Goal: Information Seeking & Learning: Learn about a topic

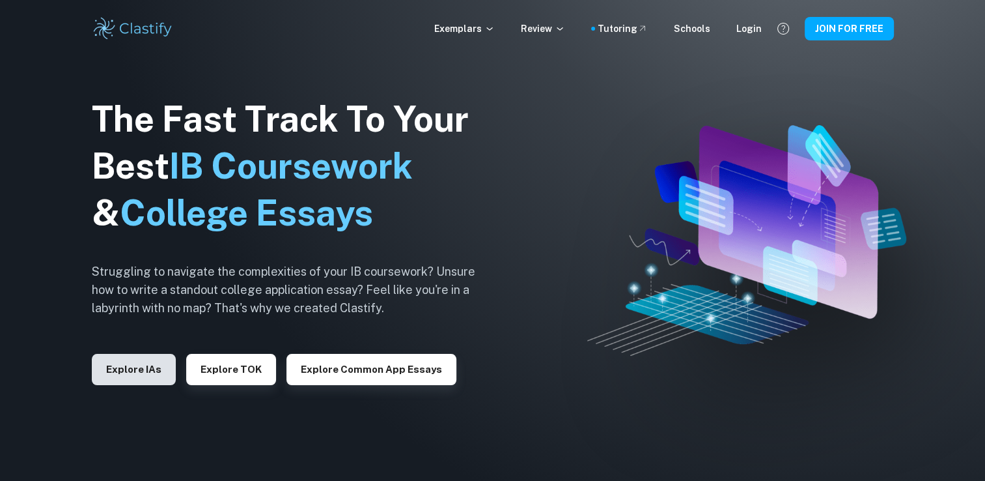
click at [115, 382] on button "Explore IAs" at bounding box center [134, 369] width 84 height 31
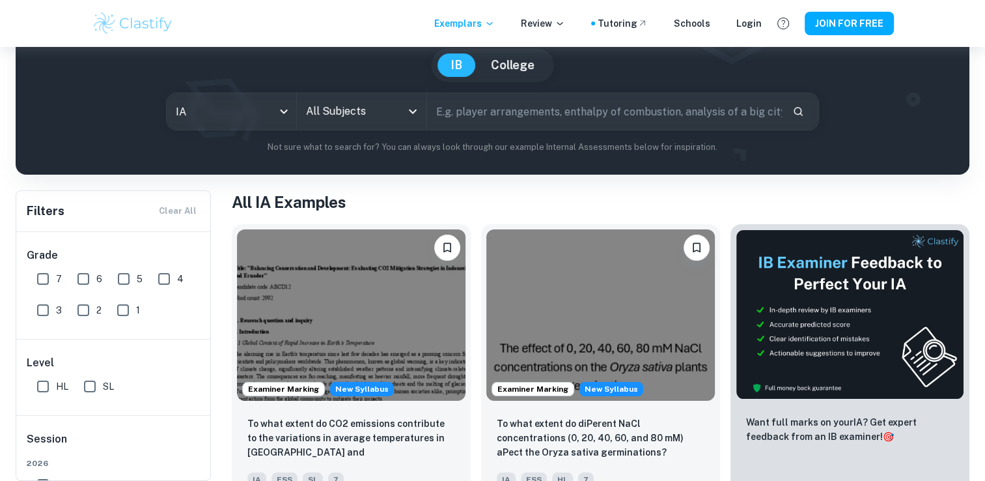
scroll to position [125, 0]
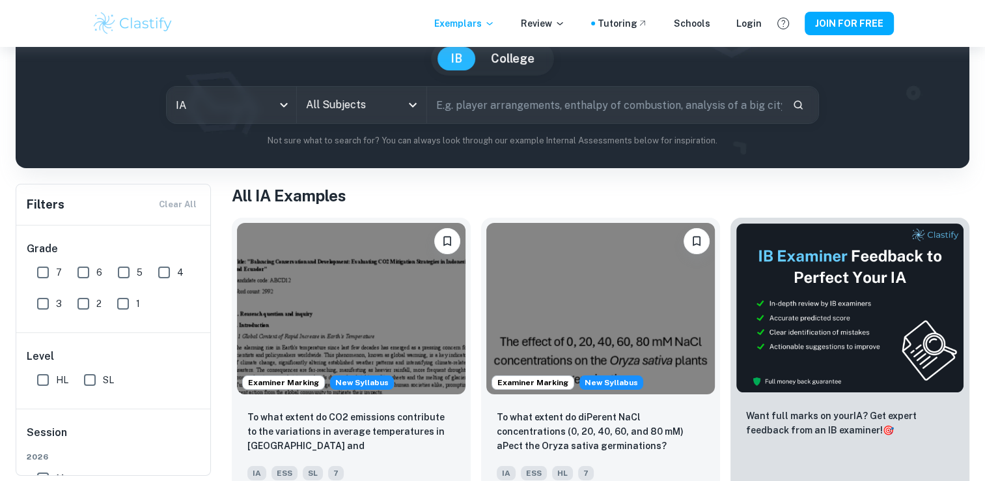
click at [91, 382] on input "SL" at bounding box center [90, 380] width 26 height 26
checkbox input "true"
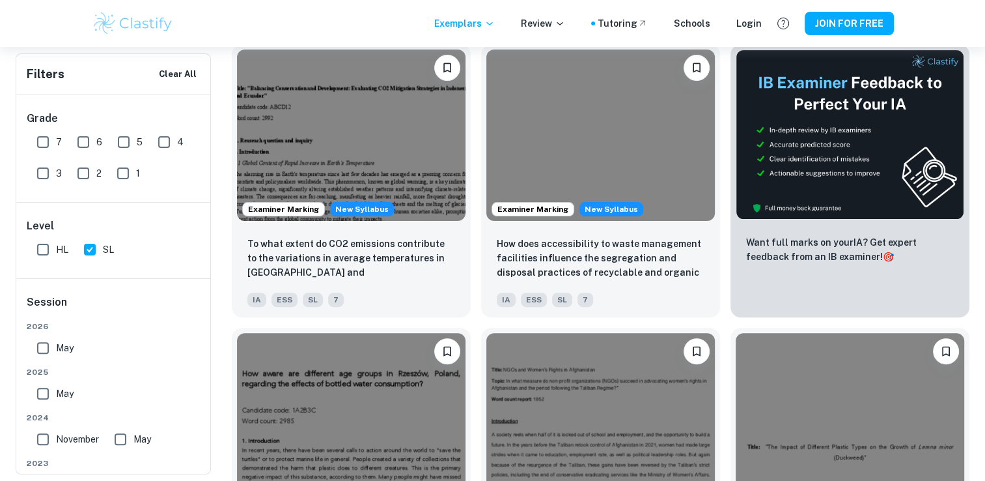
scroll to position [331, 0]
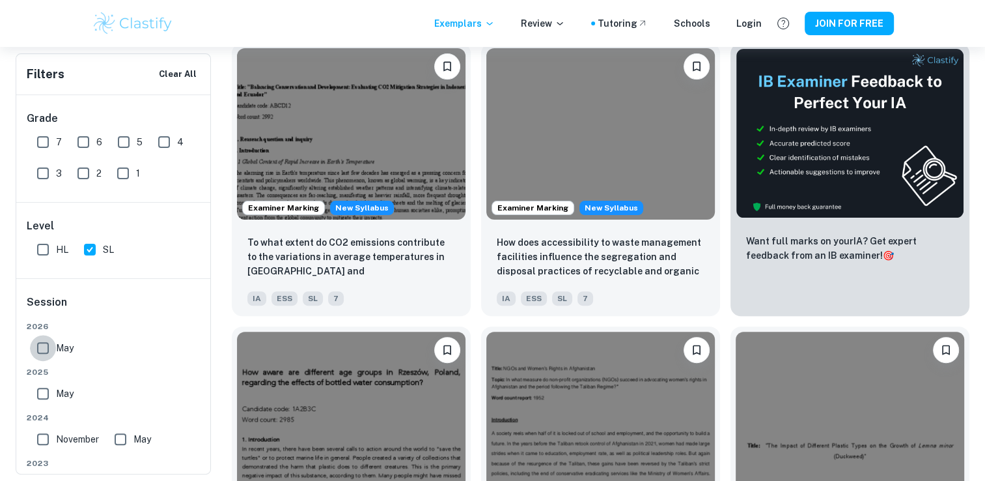
click at [36, 352] on input "May" at bounding box center [43, 348] width 26 height 26
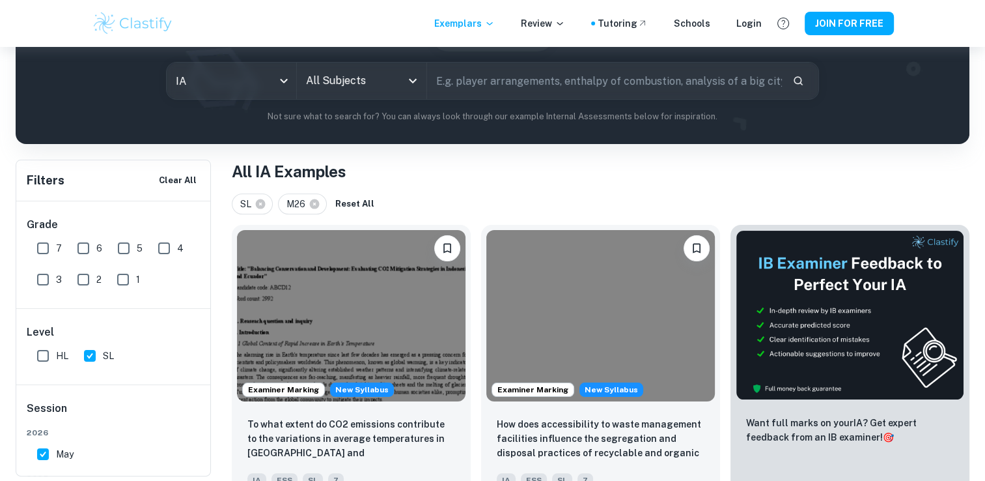
scroll to position [148, 0]
click at [46, 452] on input "May" at bounding box center [43, 454] width 26 height 26
checkbox input "true"
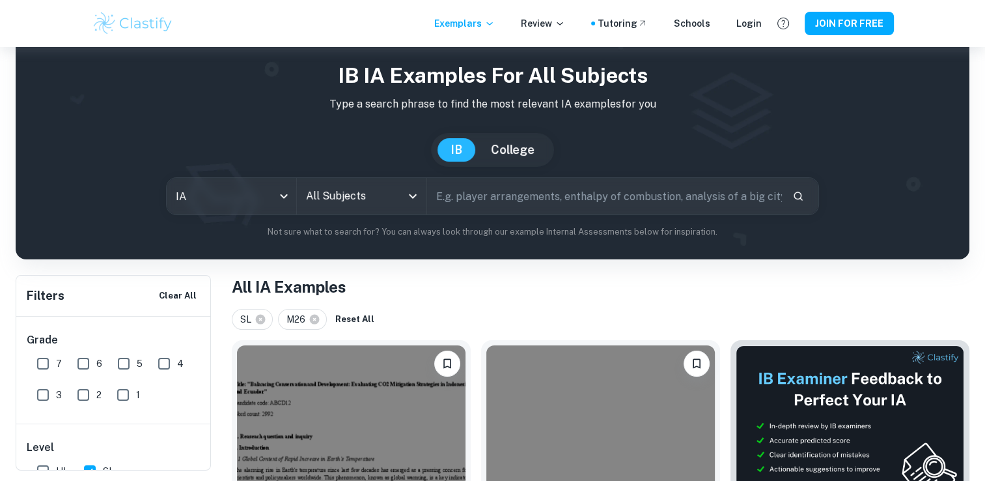
scroll to position [0, 0]
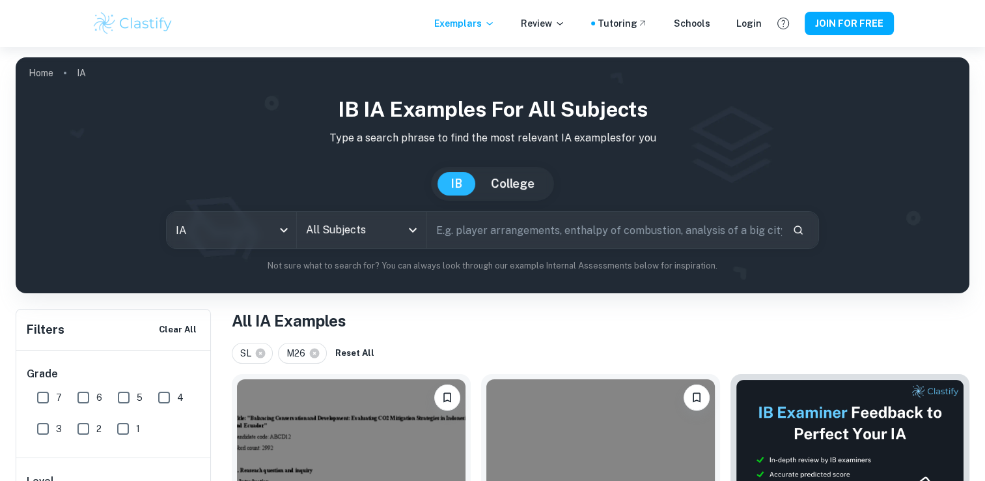
click at [415, 236] on icon "Open" at bounding box center [413, 230] width 16 height 16
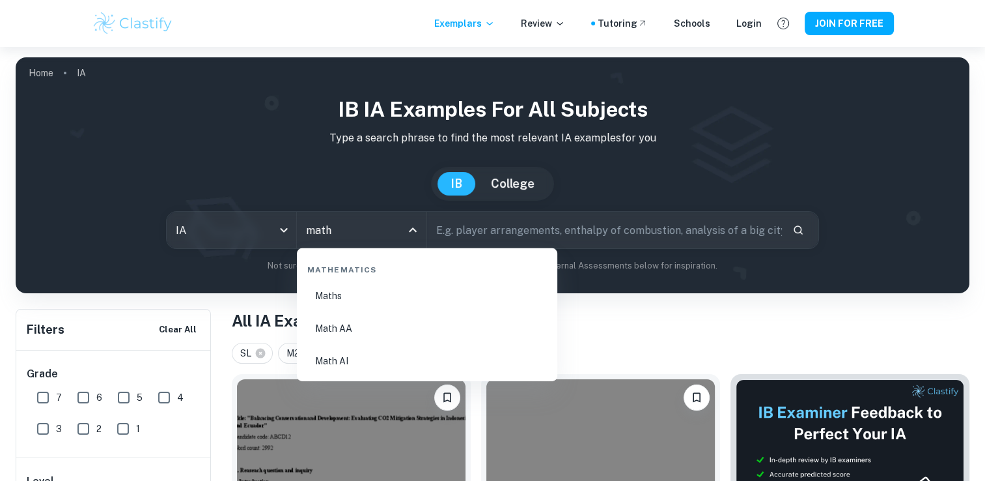
click at [374, 361] on li "Math AI" at bounding box center [427, 361] width 250 height 30
type input "Math AI"
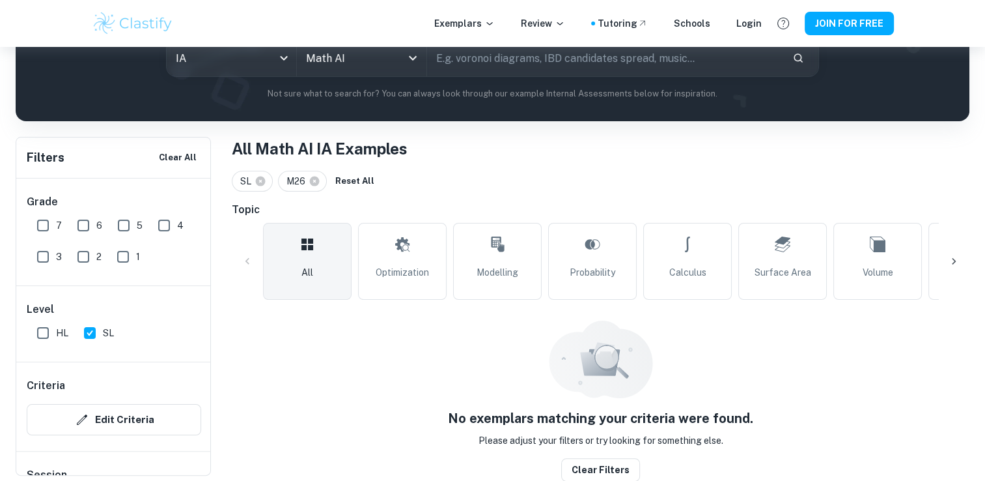
scroll to position [172, 0]
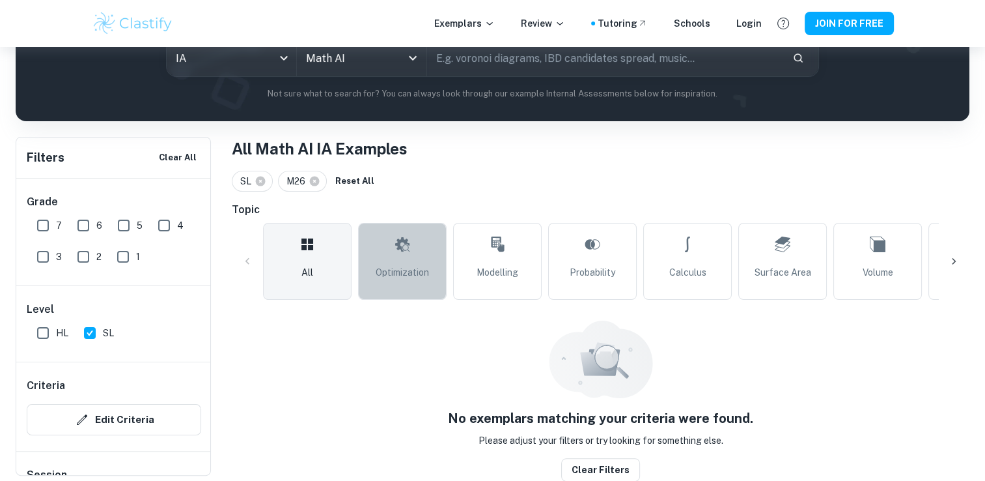
click at [385, 273] on span "Optimization" at bounding box center [402, 272] width 53 height 14
type input "Optimization"
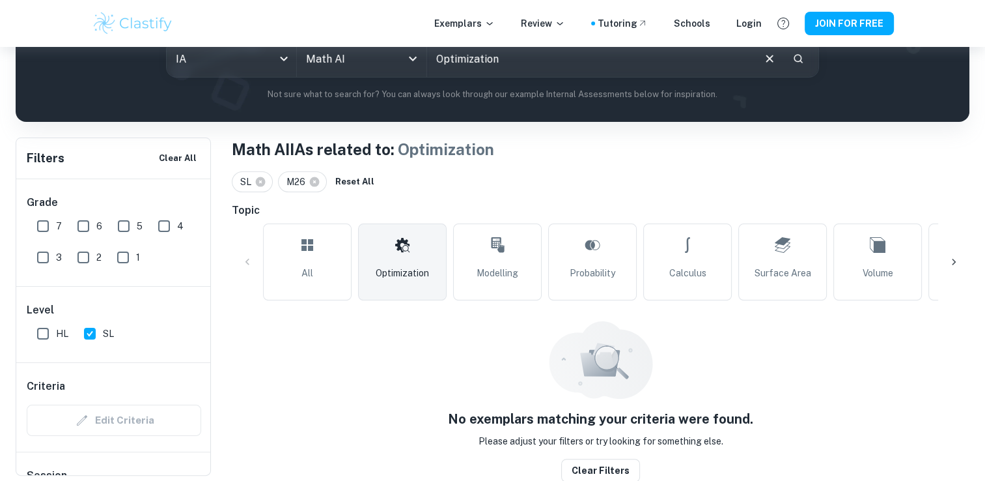
scroll to position [172, 0]
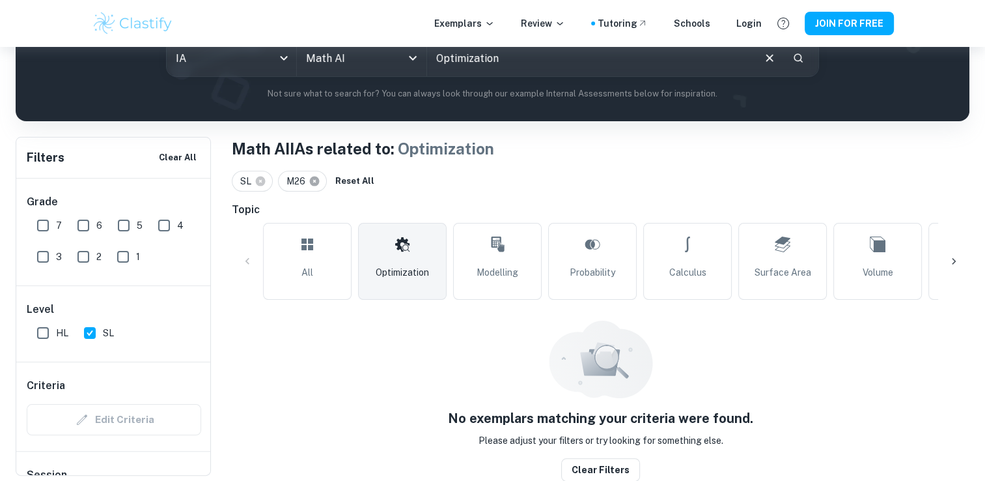
click at [313, 182] on icon at bounding box center [315, 181] width 10 height 10
checkbox input "false"
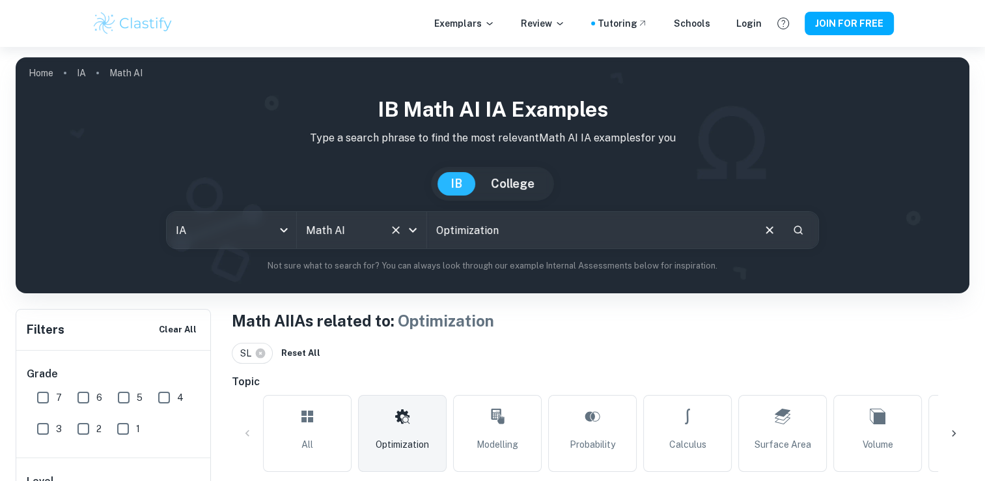
click at [397, 230] on icon "Clear" at bounding box center [395, 229] width 13 height 13
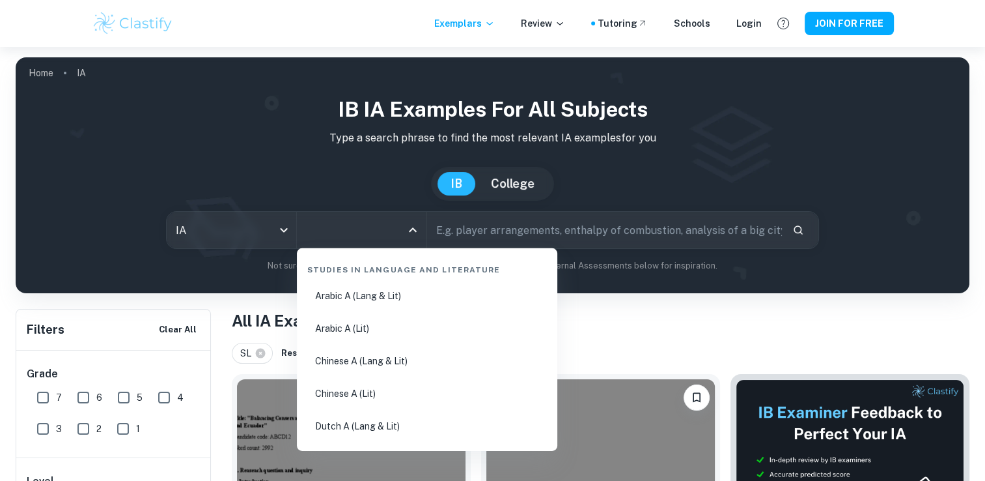
click at [370, 236] on input "All Subjects" at bounding box center [352, 229] width 98 height 25
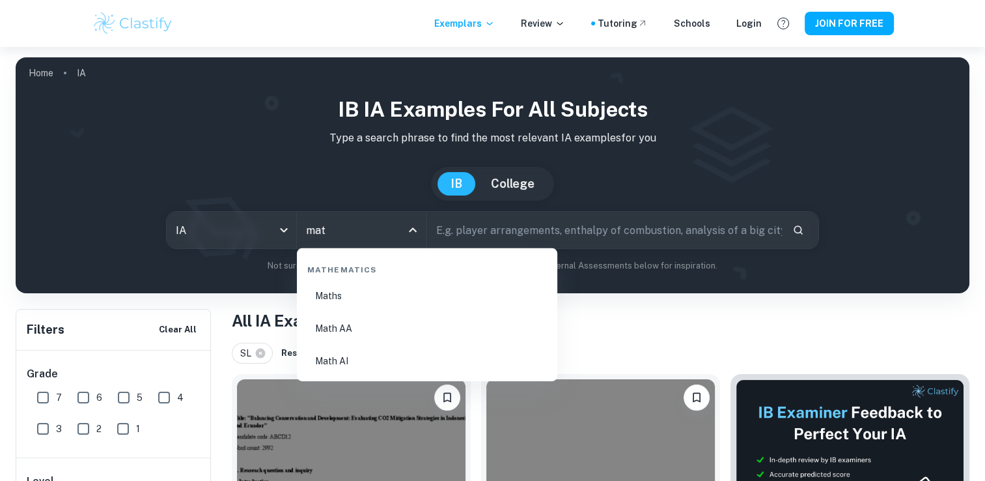
type input "math"
click at [361, 369] on li "Math AI" at bounding box center [427, 361] width 250 height 30
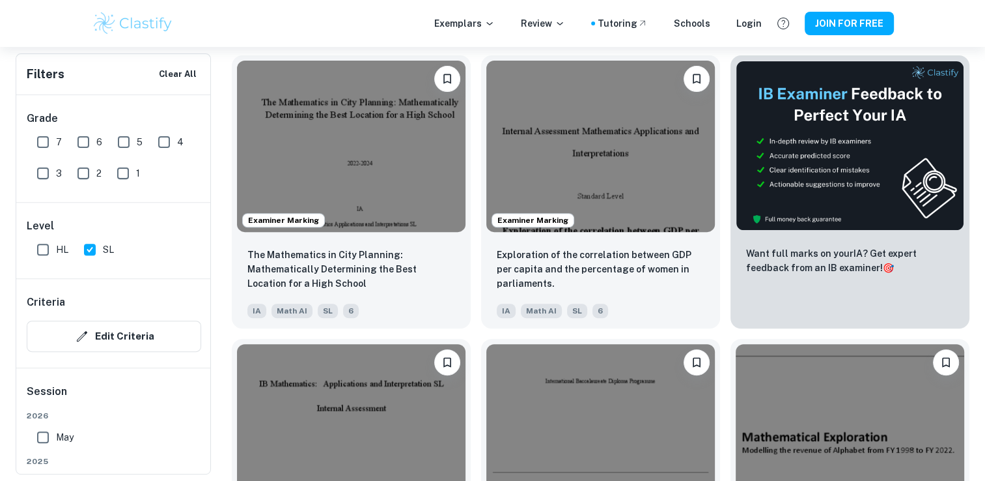
scroll to position [438, 0]
click at [85, 141] on input "6" at bounding box center [83, 142] width 26 height 26
checkbox input "true"
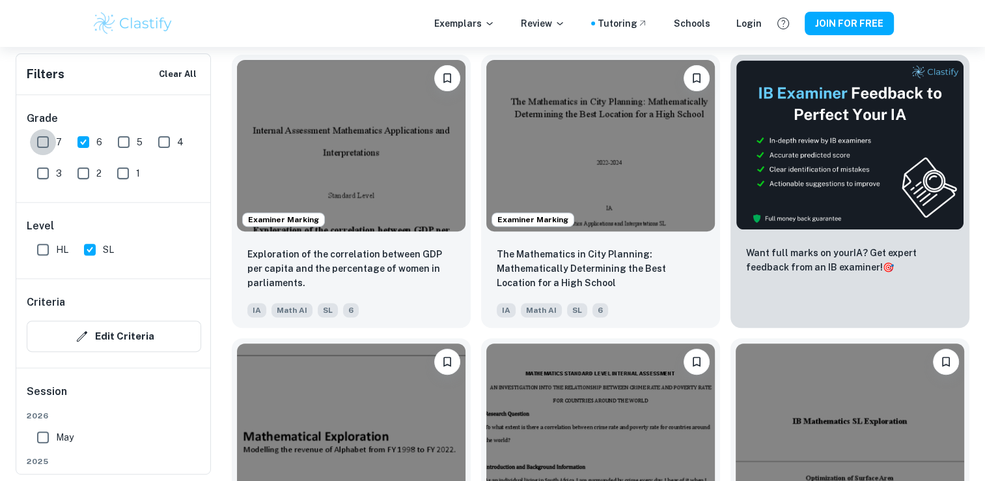
click at [42, 143] on input "7" at bounding box center [43, 142] width 26 height 26
checkbox input "true"
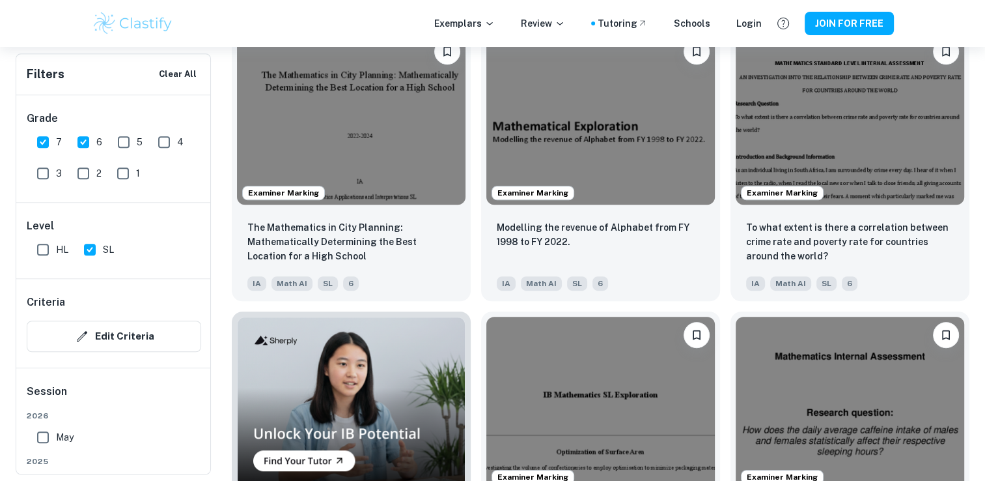
scroll to position [750, 0]
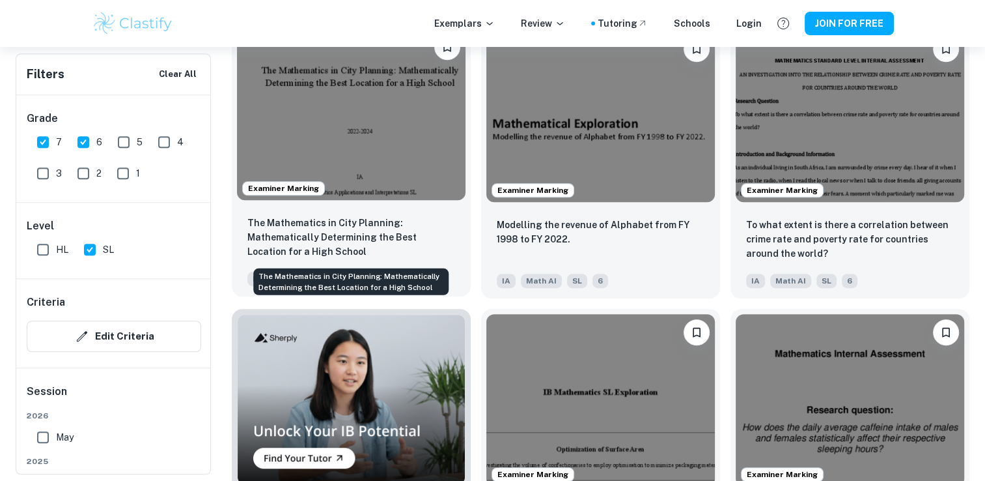
click at [411, 237] on p "The Mathematics in City Planning: Mathematically Determining the Best Location …" at bounding box center [351, 237] width 208 height 43
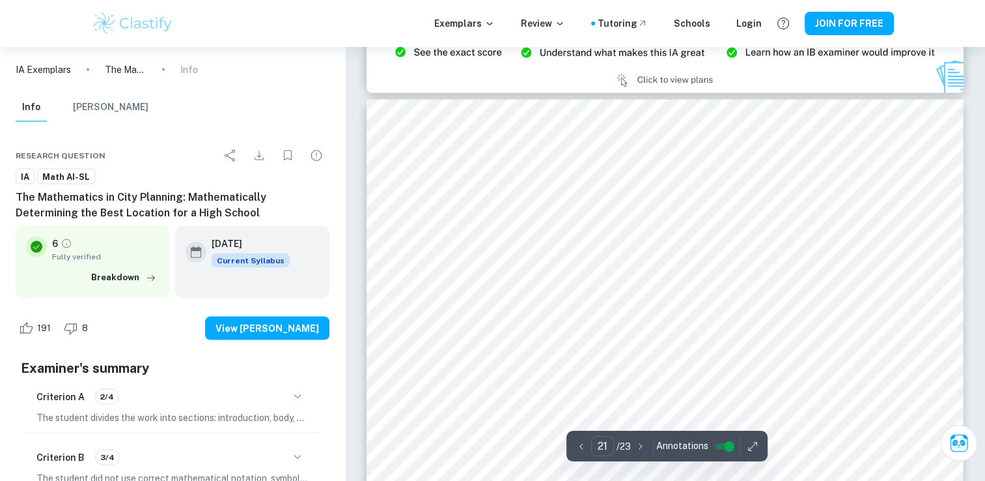
type input "20"
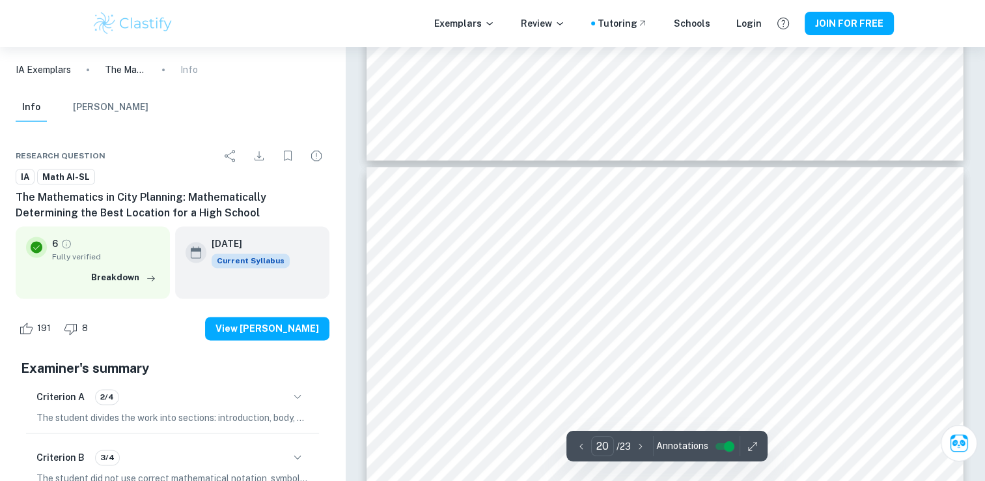
scroll to position [16417, 0]
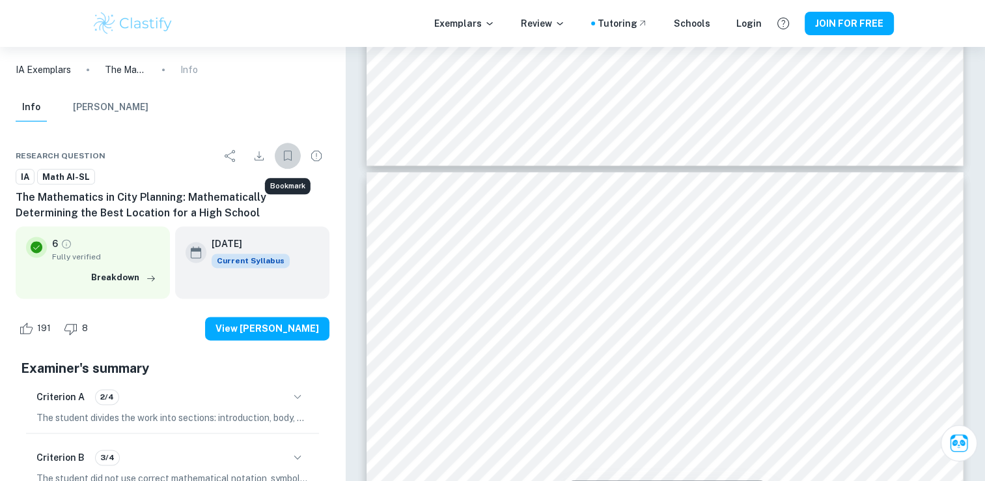
click at [284, 149] on icon "Bookmark" at bounding box center [288, 156] width 16 height 16
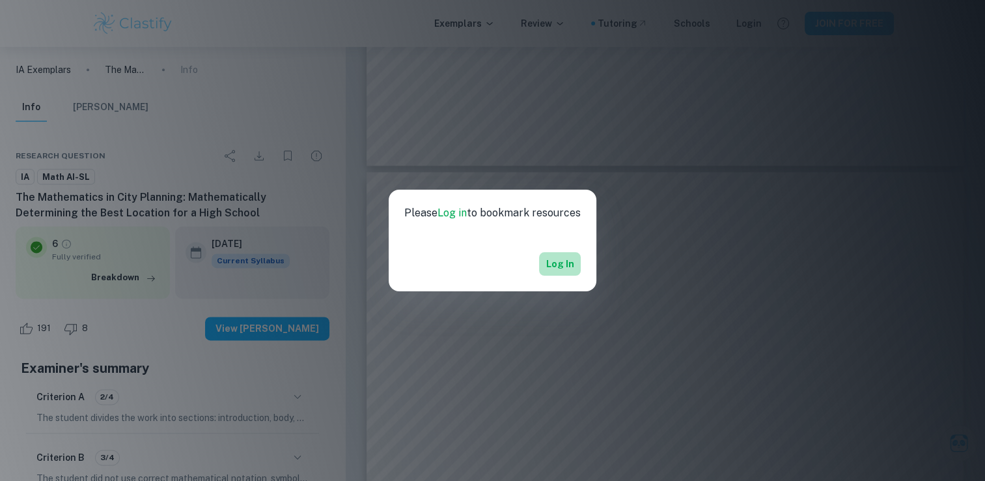
click at [551, 266] on link "Log in" at bounding box center [560, 264] width 28 height 16
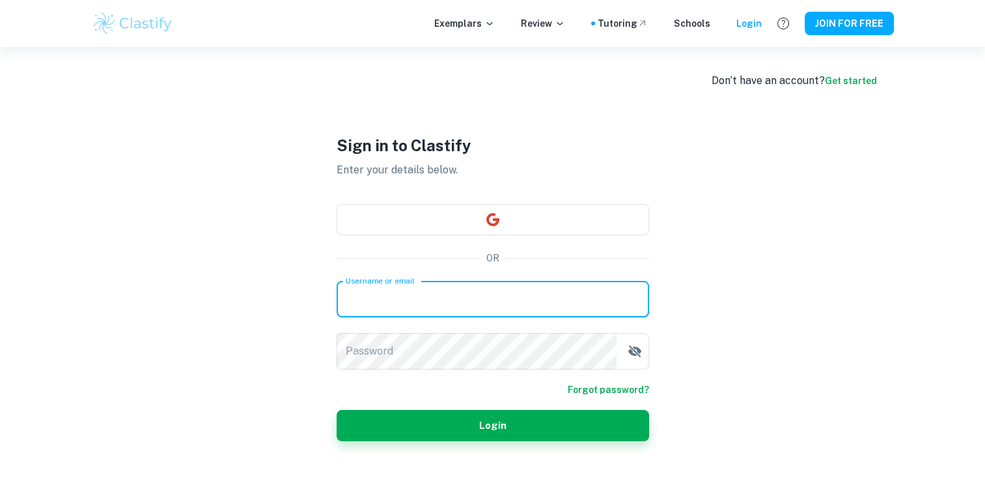
click at [531, 291] on input "Username or email" at bounding box center [493, 299] width 313 height 36
type input "[EMAIL_ADDRESS][DOMAIN_NAME]"
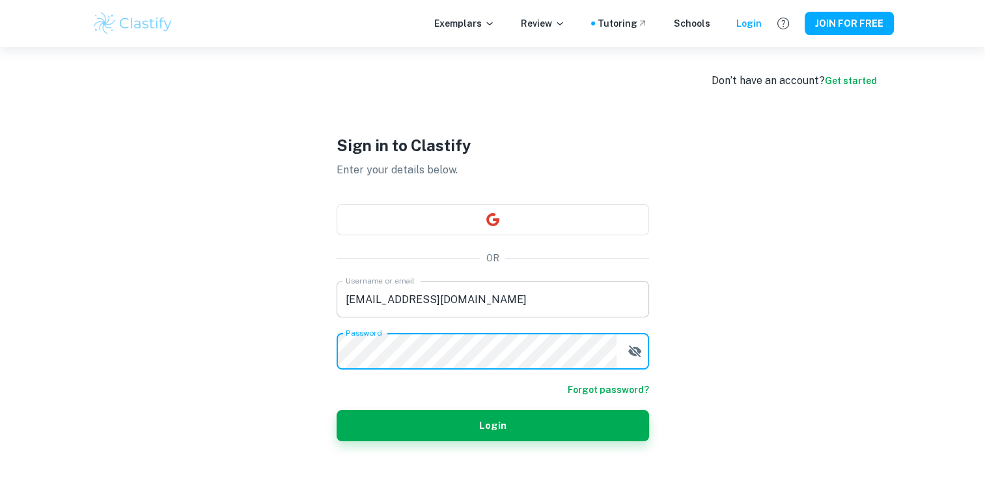
click at [337, 410] on button "Login" at bounding box center [493, 425] width 313 height 31
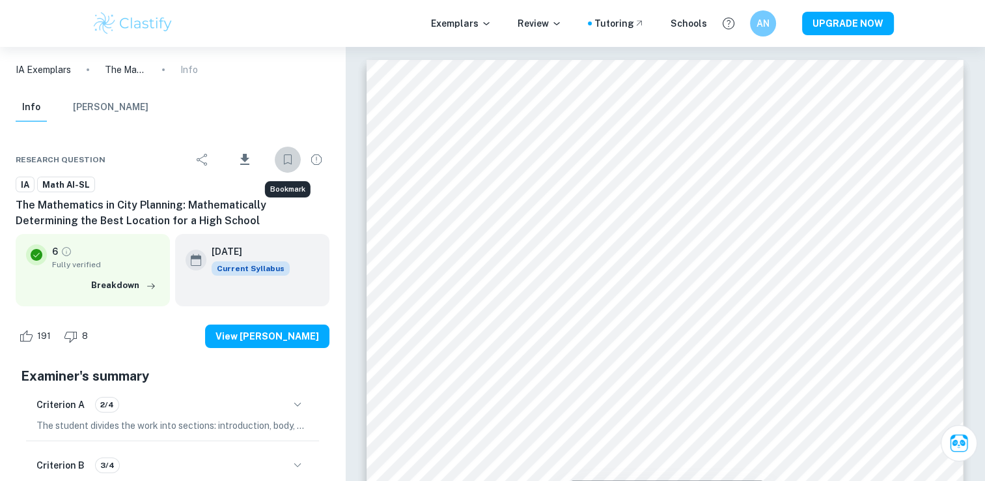
click at [285, 158] on icon "Bookmark" at bounding box center [288, 160] width 16 height 16
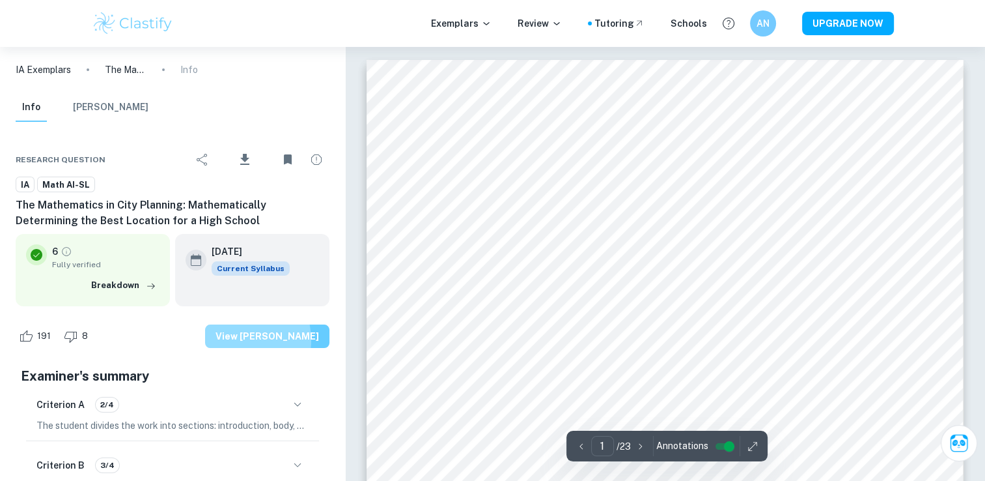
click at [257, 340] on button "View [PERSON_NAME]" at bounding box center [267, 335] width 124 height 23
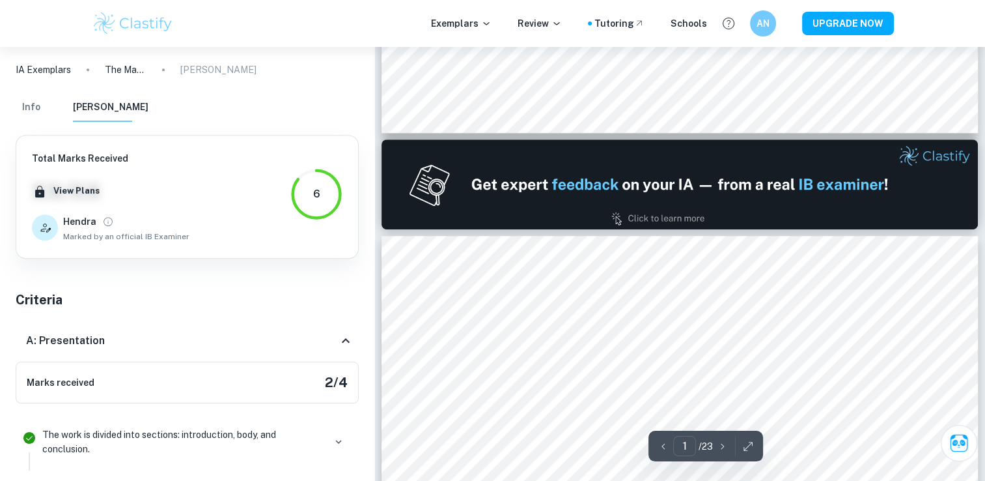
type input "2"
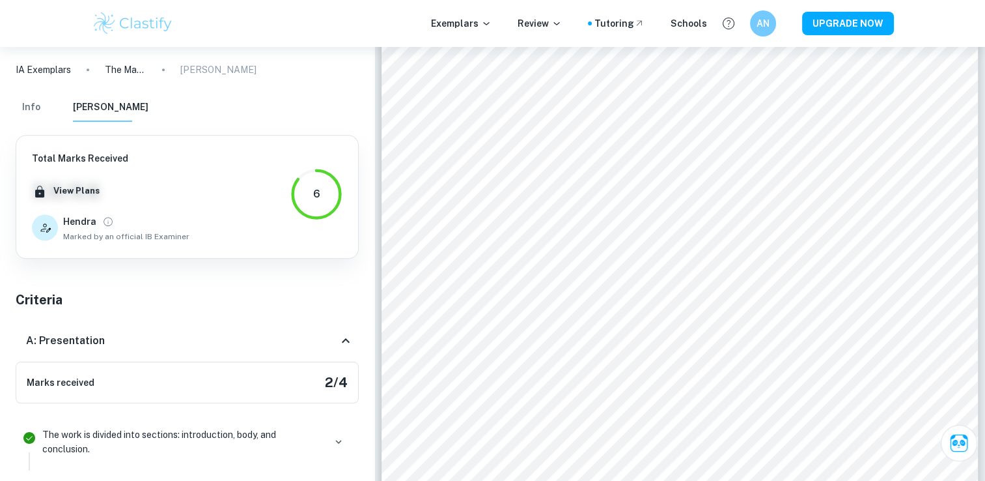
click at [232, 92] on div "IA Exemplars The Mathematics in City Planning: Mathematically Determining the B…" at bounding box center [187, 70] width 374 height 46
click at [23, 113] on button "Info" at bounding box center [31, 107] width 31 height 29
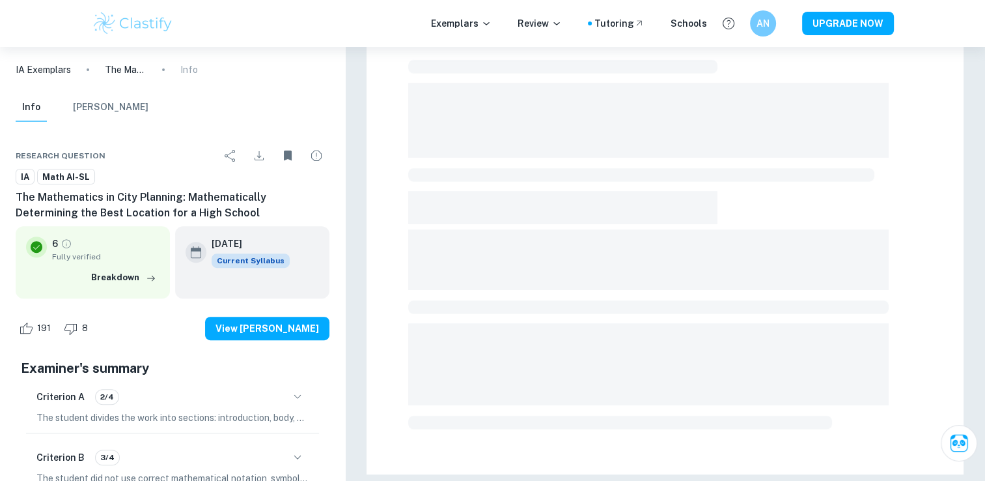
scroll to position [424, 0]
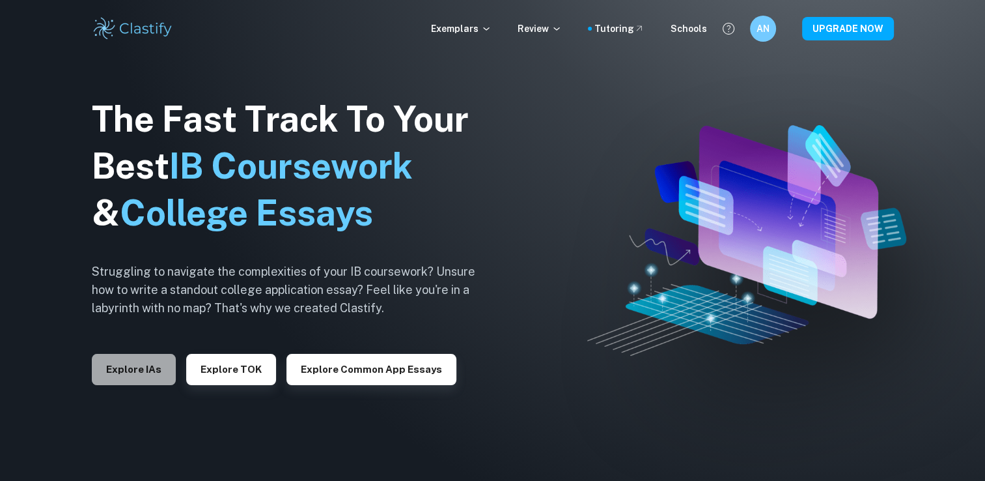
click at [131, 363] on button "Explore IAs" at bounding box center [134, 369] width 84 height 31
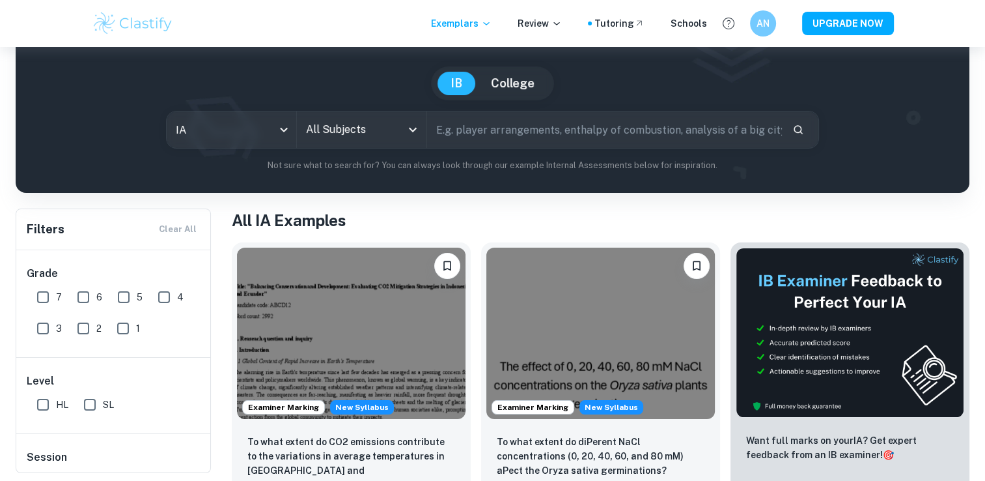
scroll to position [76, 0]
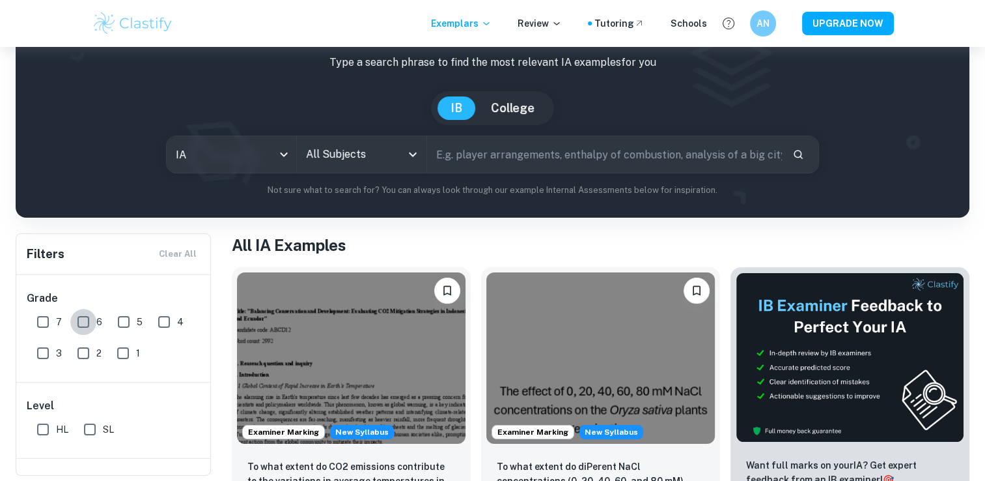
click at [87, 323] on input "6" at bounding box center [83, 322] width 26 height 26
checkbox input "true"
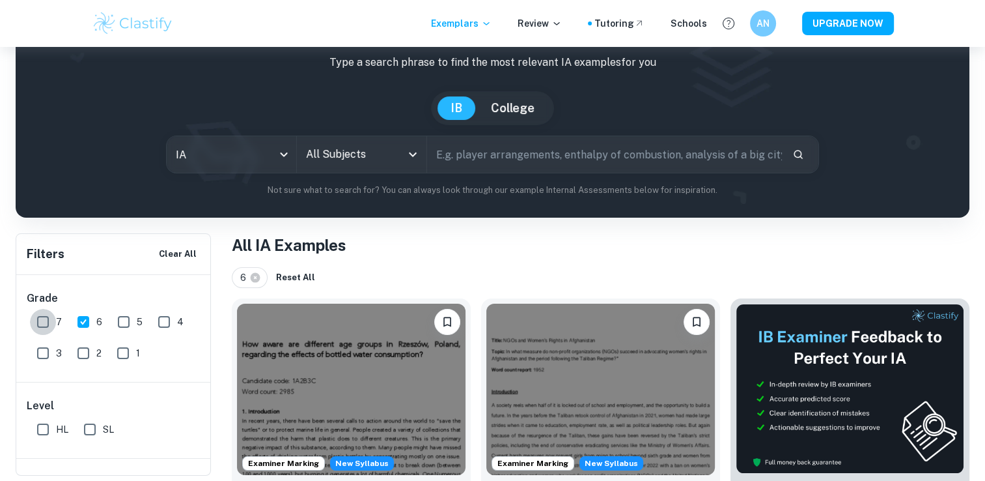
click at [44, 327] on input "7" at bounding box center [43, 322] width 26 height 26
checkbox input "true"
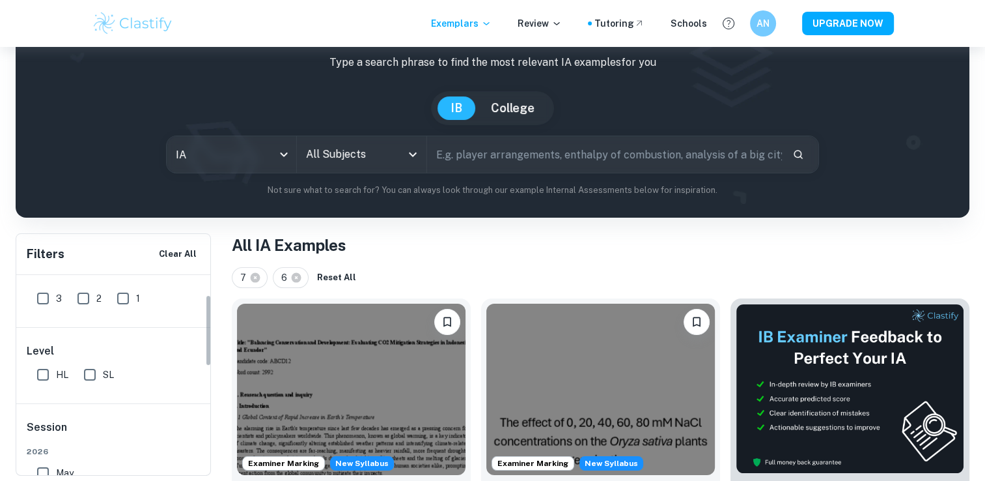
scroll to position [55, 0]
click at [88, 372] on input "SL" at bounding box center [90, 374] width 26 height 26
checkbox input "true"
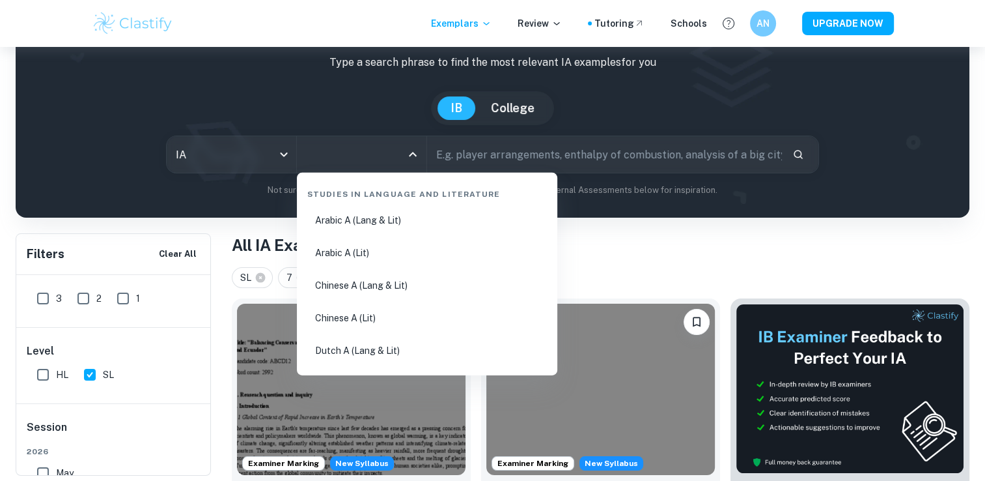
click at [383, 150] on input "All Subjects" at bounding box center [352, 154] width 98 height 25
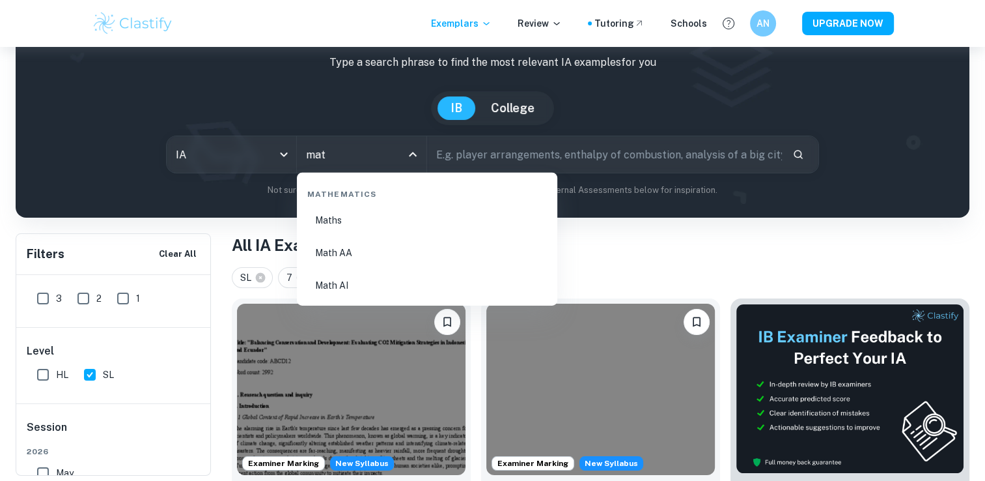
click at [344, 285] on li "Math AI" at bounding box center [427, 285] width 250 height 30
type input "Math AI"
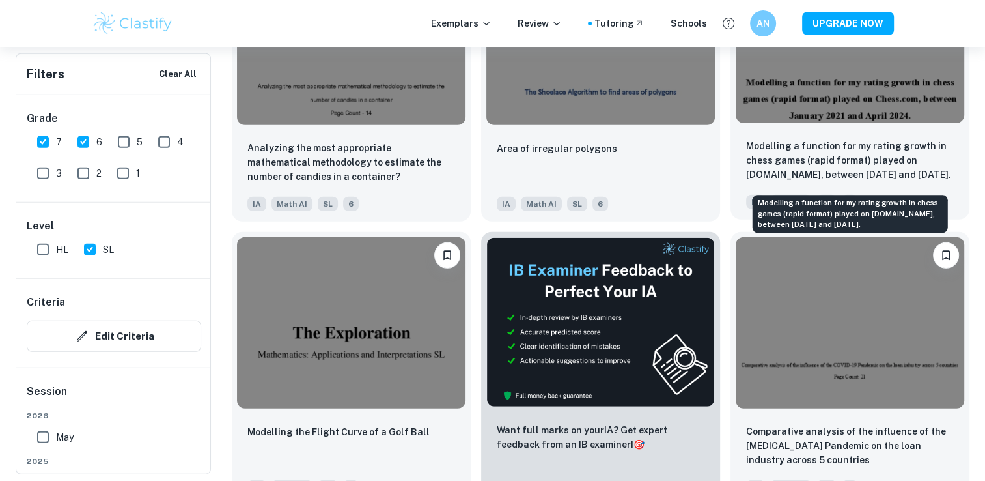
scroll to position [3406, 0]
